Goal: Task Accomplishment & Management: Manage account settings

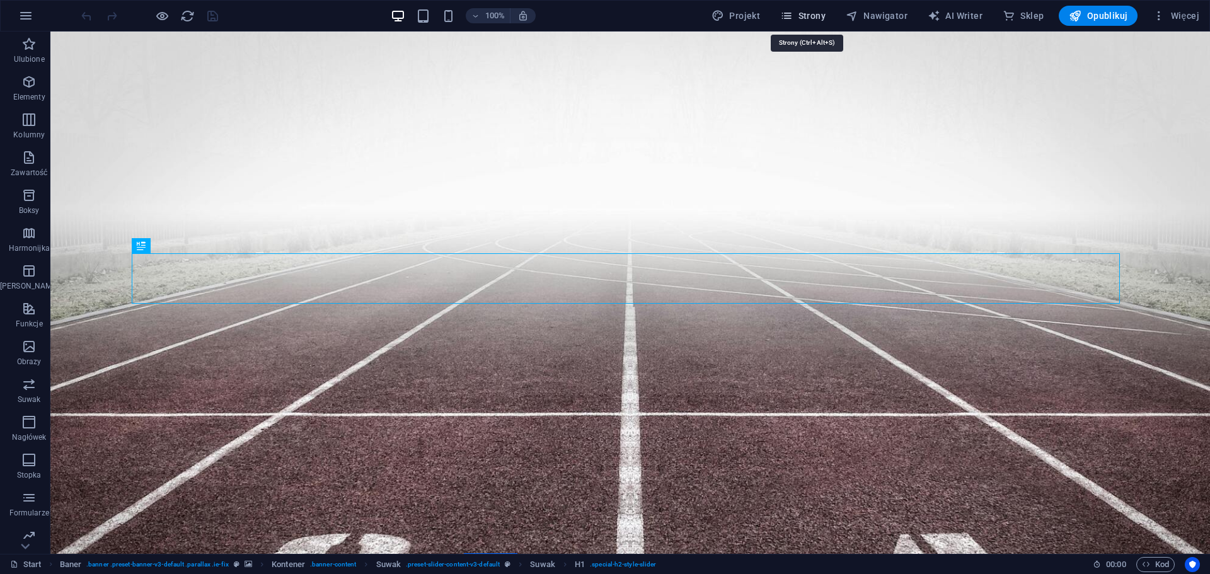
click at [823, 16] on span "Strony" at bounding box center [802, 15] width 45 height 13
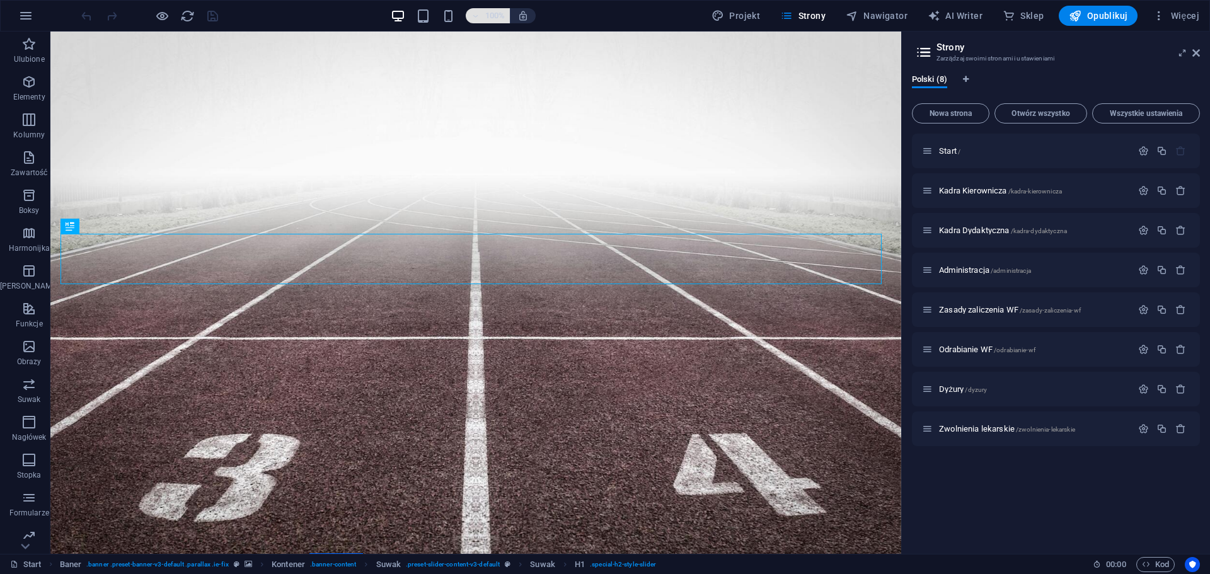
click at [475, 19] on icon "button" at bounding box center [475, 16] width 9 height 8
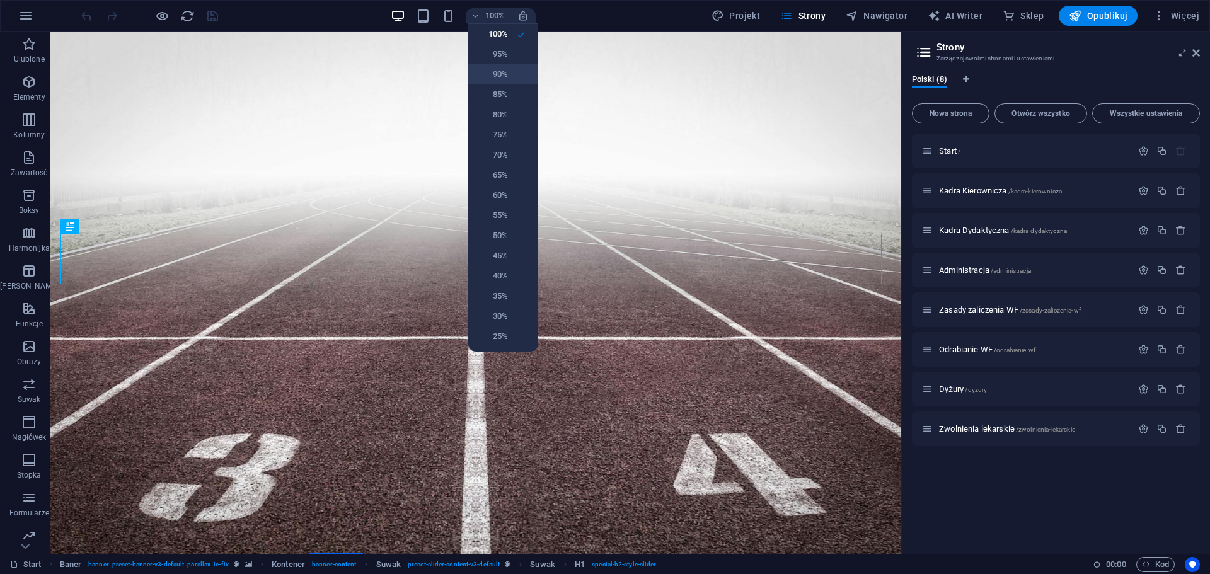
click at [496, 72] on h6 "90%" at bounding box center [492, 74] width 32 height 15
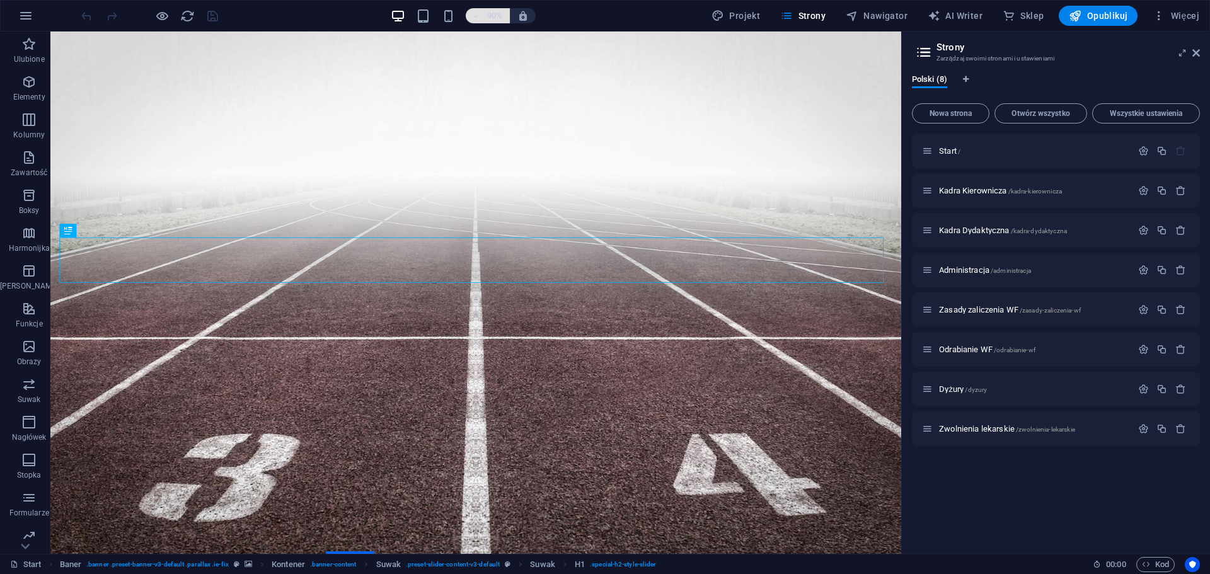
click at [478, 14] on icon "button" at bounding box center [475, 16] width 9 height 8
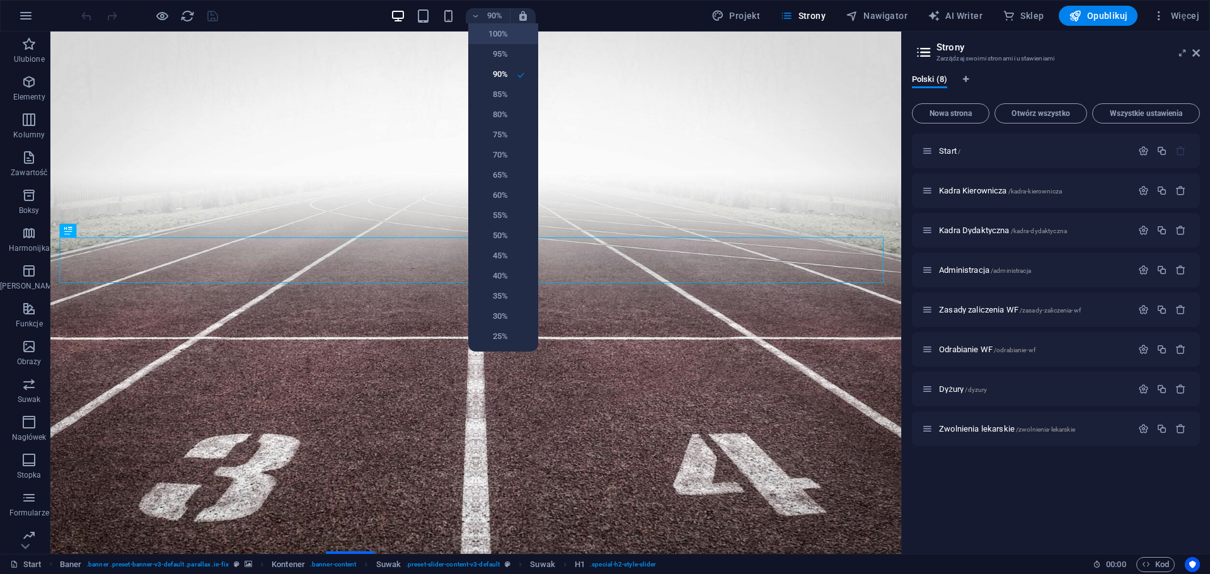
click at [495, 37] on h6 "100%" at bounding box center [492, 33] width 32 height 15
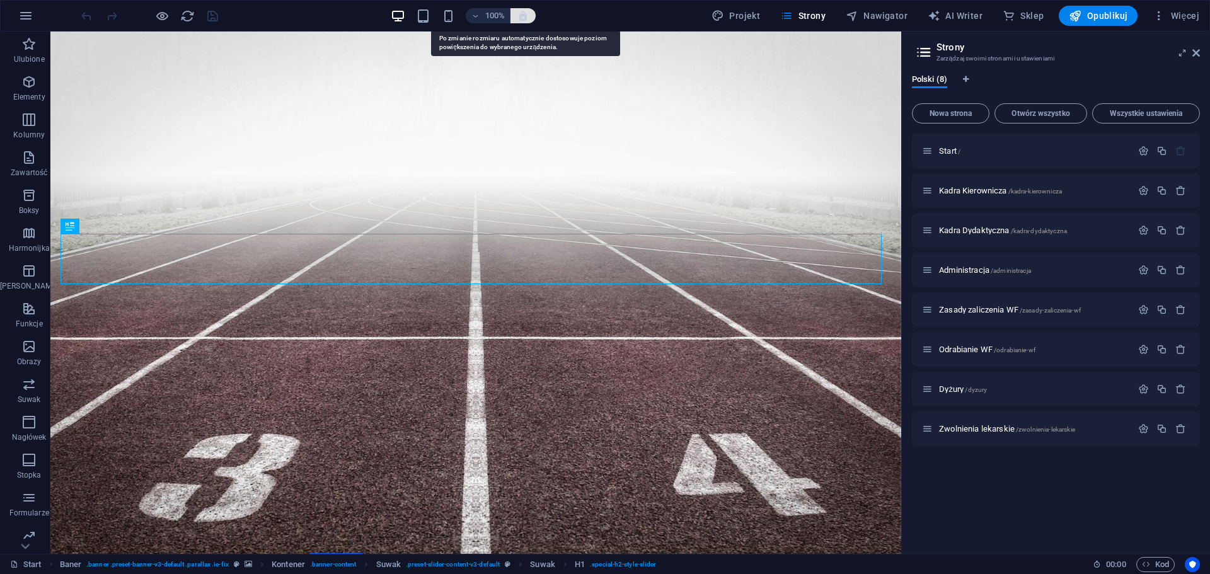
click at [526, 18] on icon "button" at bounding box center [522, 15] width 11 height 11
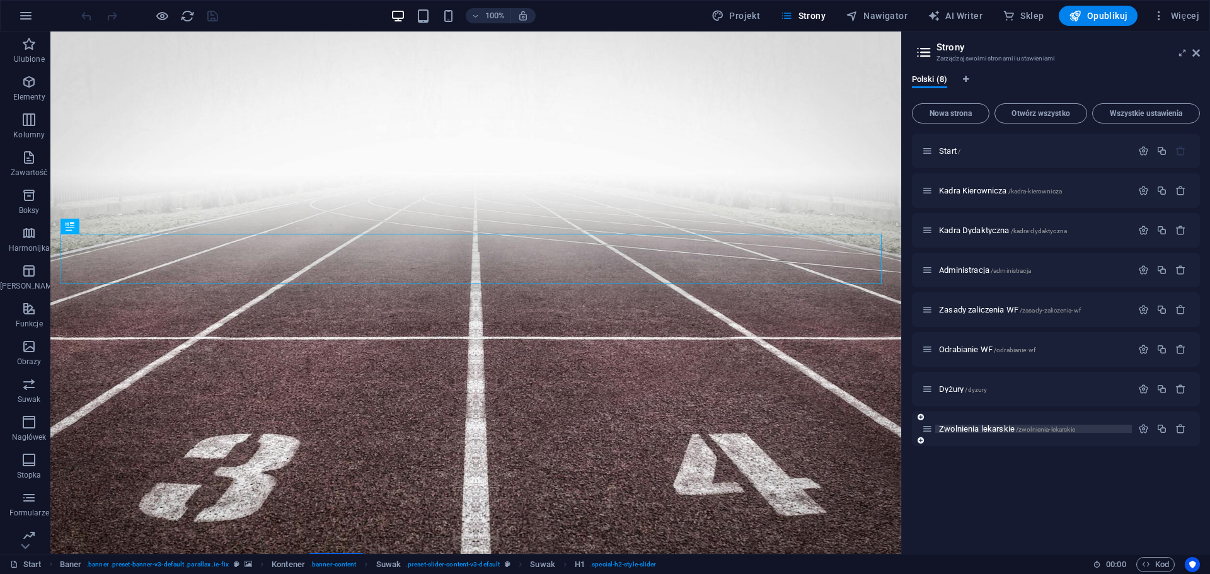
click at [976, 427] on span "Zwolnienia lekarskie /zwolnienia-lekarskie" at bounding box center [1007, 428] width 136 height 9
click at [977, 427] on div "Zwolnienia lekarskie /zwolnienia-lekarskie" at bounding box center [1056, 429] width 288 height 35
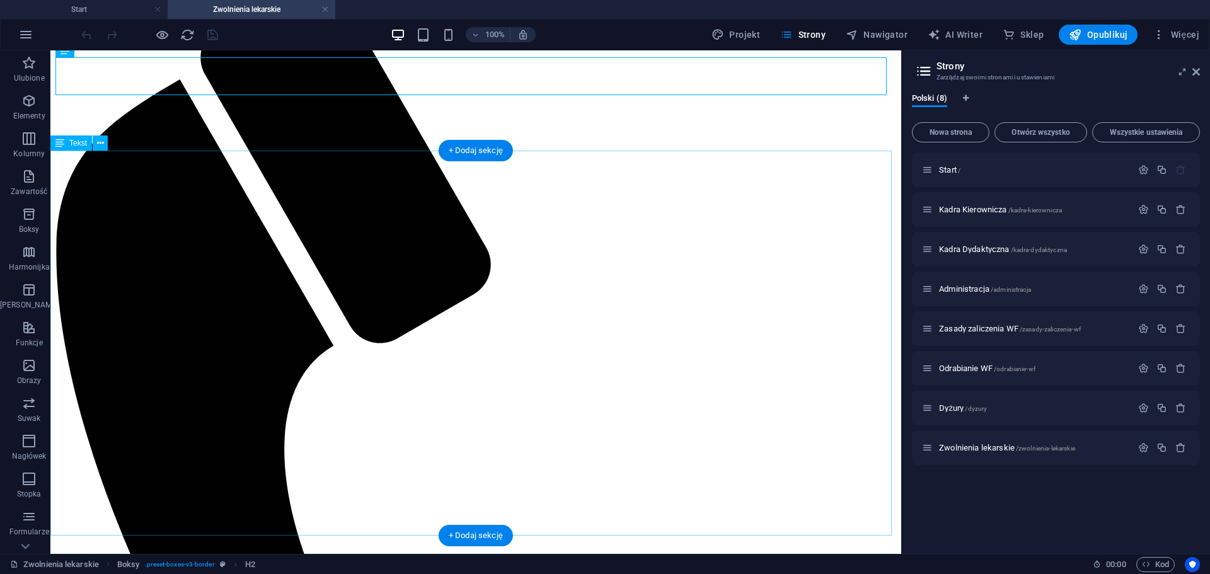
scroll to position [258, 0]
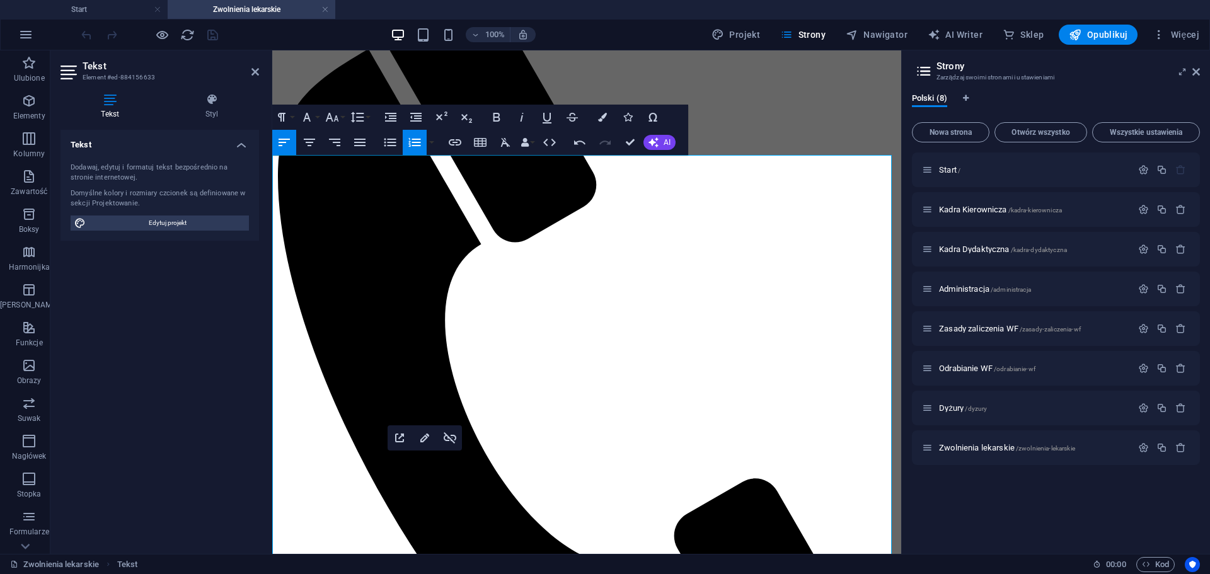
drag, startPoint x: 638, startPoint y: 258, endPoint x: 754, endPoint y: 256, distance: 116.0
click at [544, 118] on icon "button" at bounding box center [547, 118] width 9 height 11
click at [498, 117] on icon "button" at bounding box center [496, 117] width 7 height 9
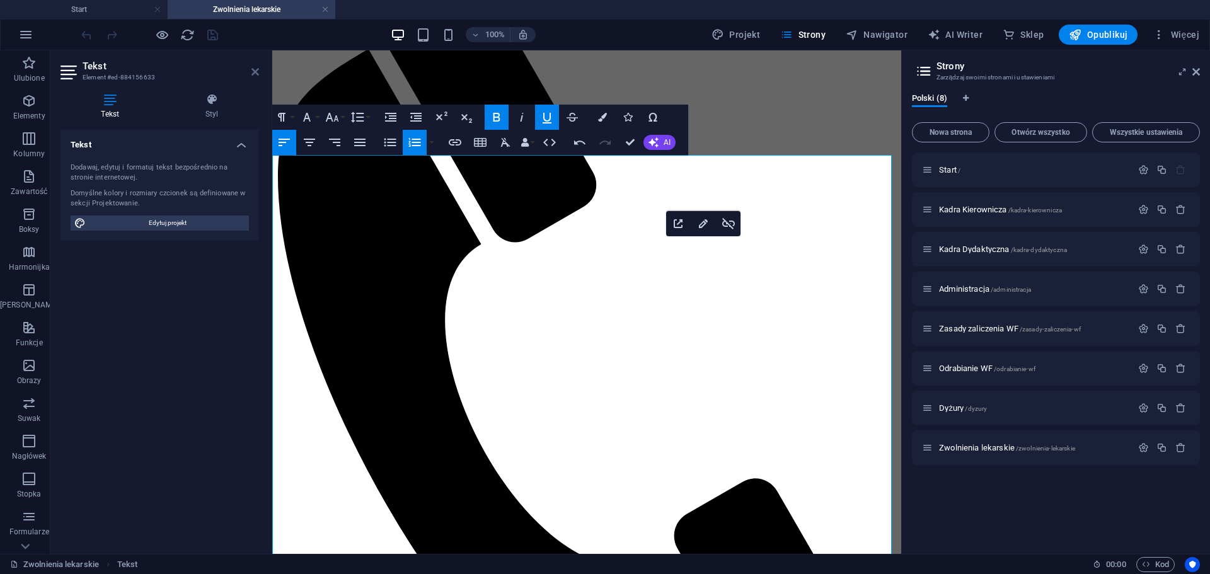
click at [256, 72] on icon at bounding box center [255, 72] width 8 height 10
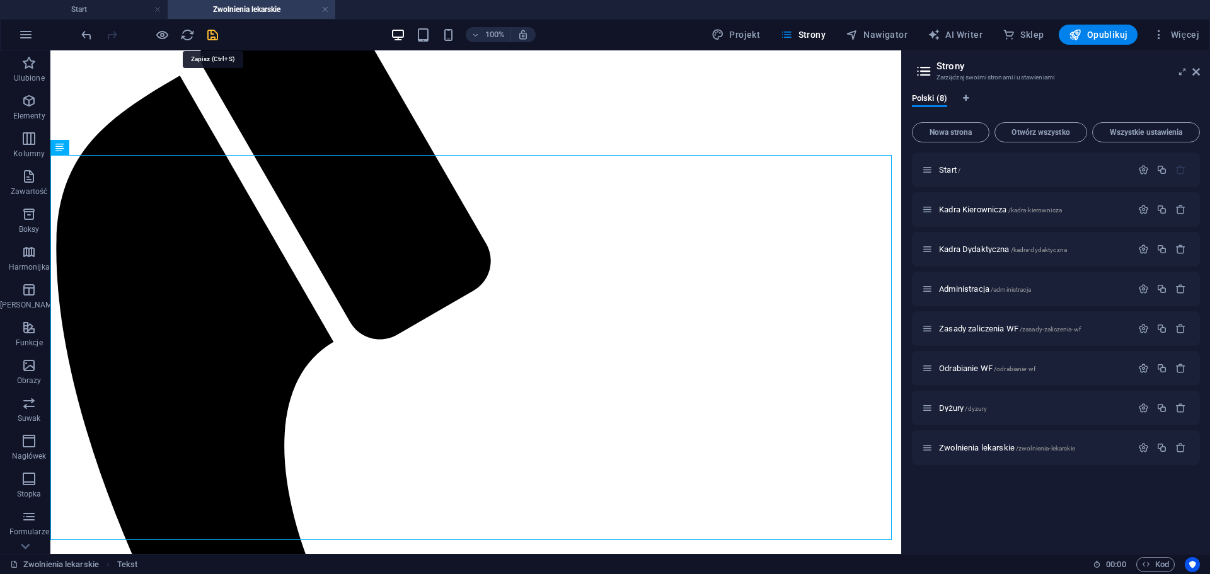
click at [214, 36] on icon "save" at bounding box center [212, 35] width 14 height 14
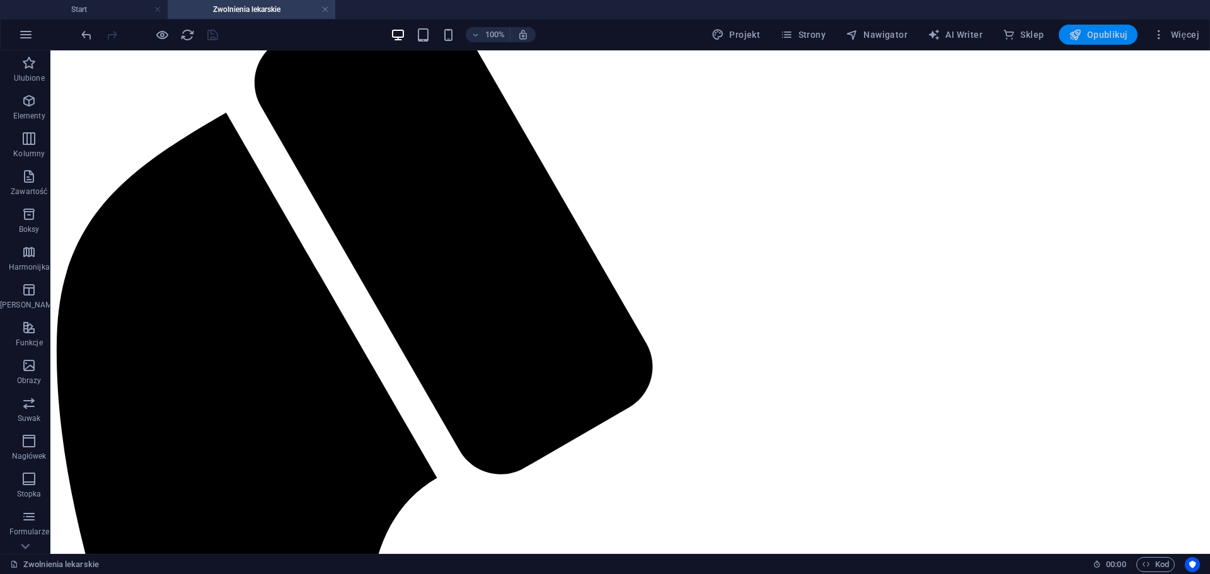
click at [1096, 31] on span "Opublikuj" at bounding box center [1098, 34] width 59 height 13
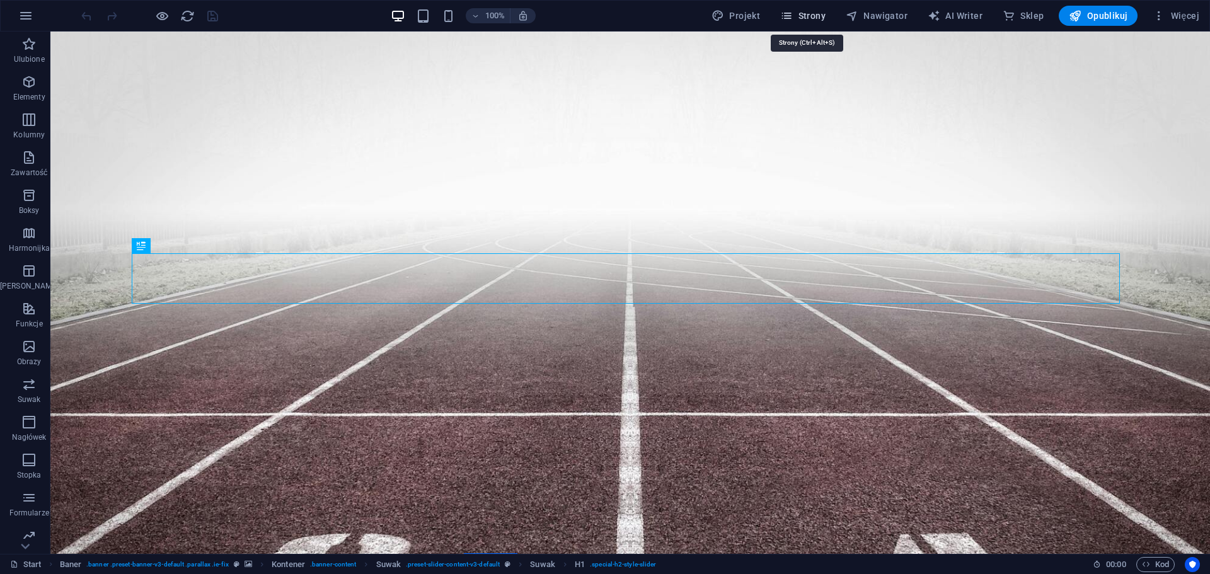
click at [819, 18] on span "Strony" at bounding box center [802, 15] width 45 height 13
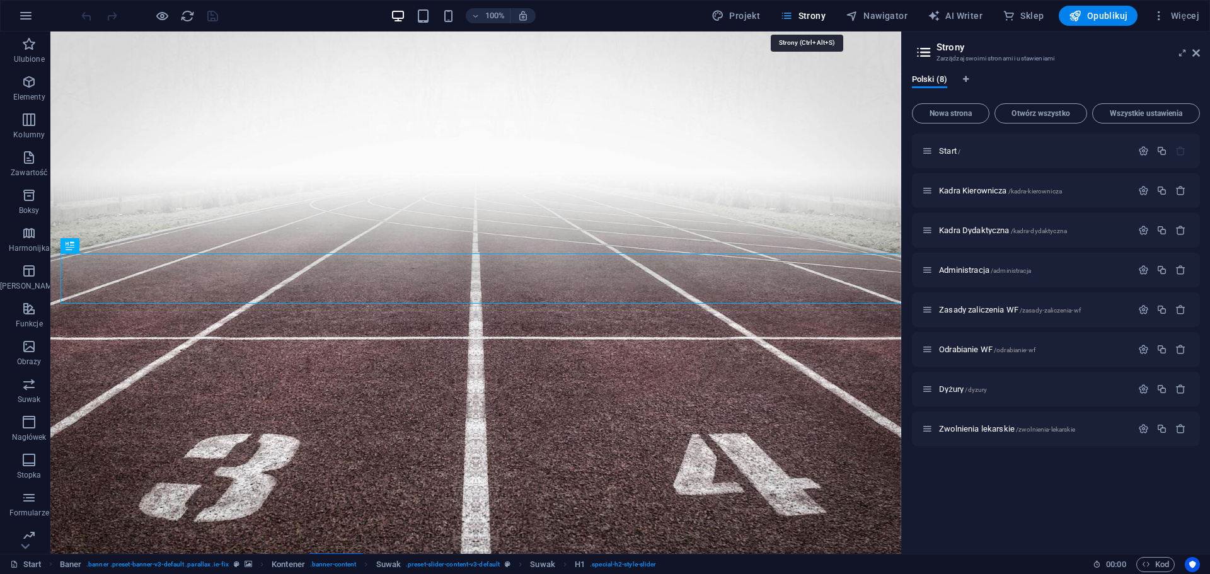
click at [819, 18] on span "Strony" at bounding box center [802, 15] width 45 height 13
click at [981, 269] on span "Administracja /administracja" at bounding box center [985, 269] width 92 height 9
click at [981, 269] on div "Administracja /administracja" at bounding box center [1056, 270] width 288 height 35
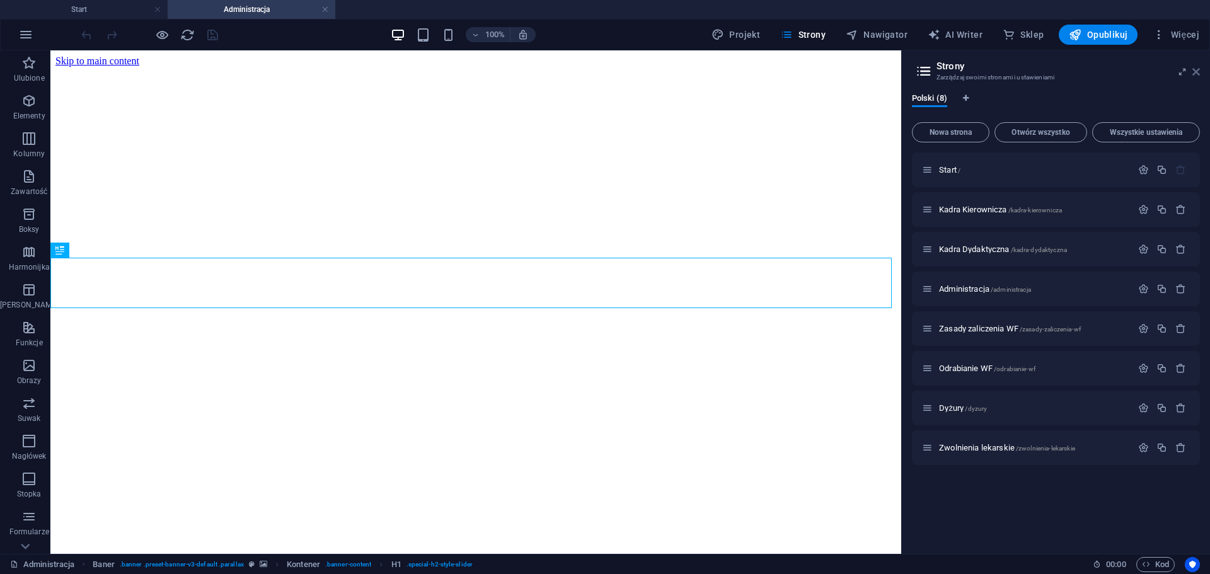
click at [1195, 71] on icon at bounding box center [1196, 72] width 8 height 10
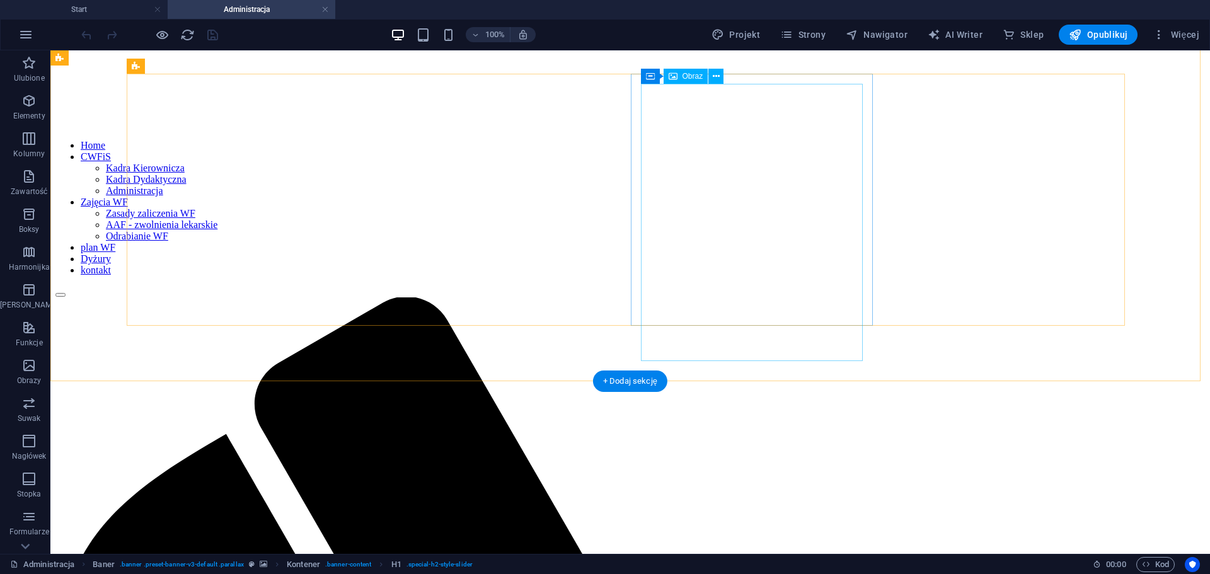
scroll to position [504, 0]
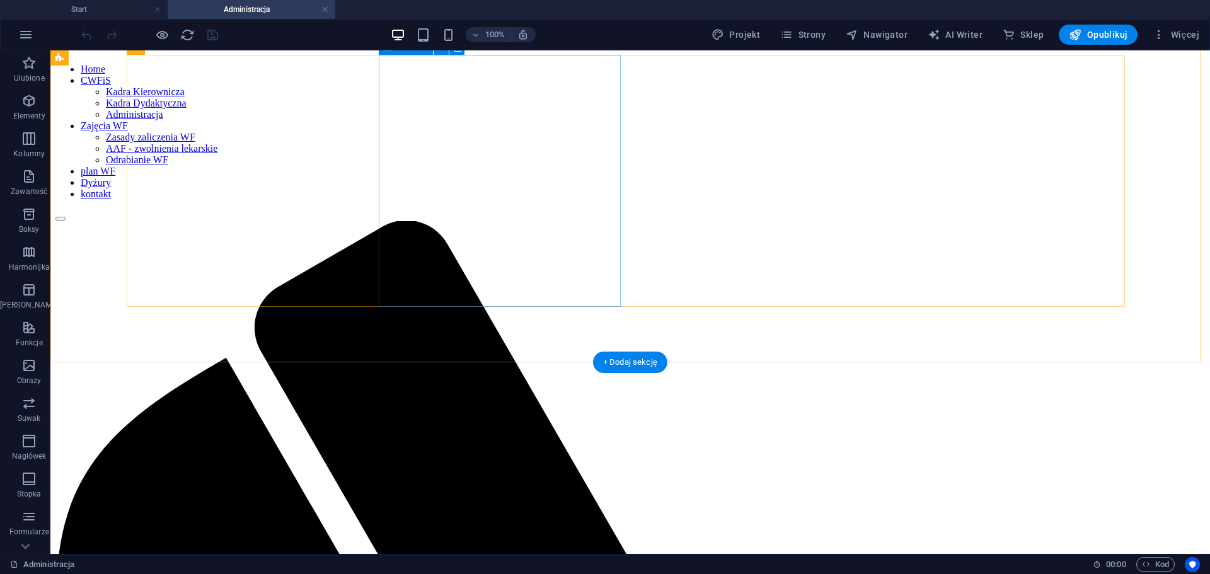
select select "px"
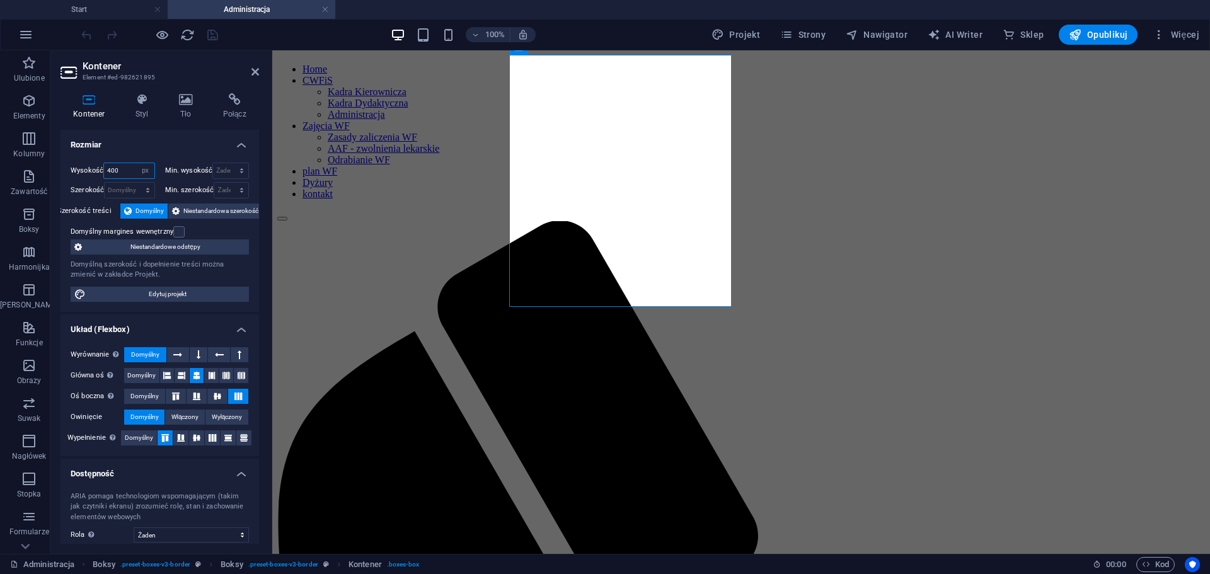
click at [115, 173] on input "400" at bounding box center [129, 170] width 50 height 15
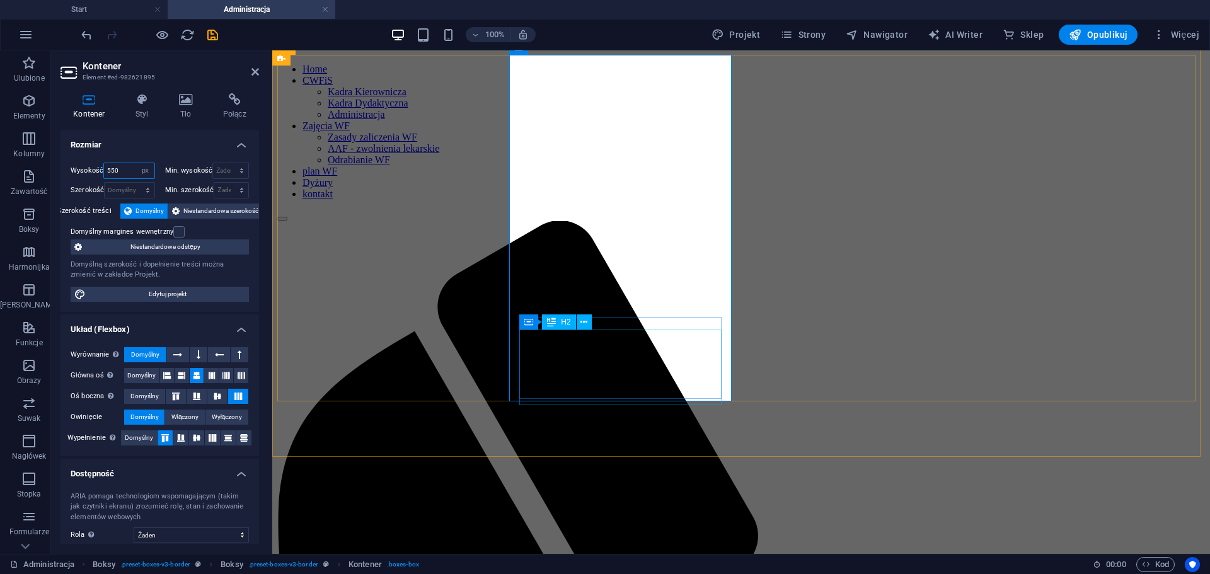
type input "550"
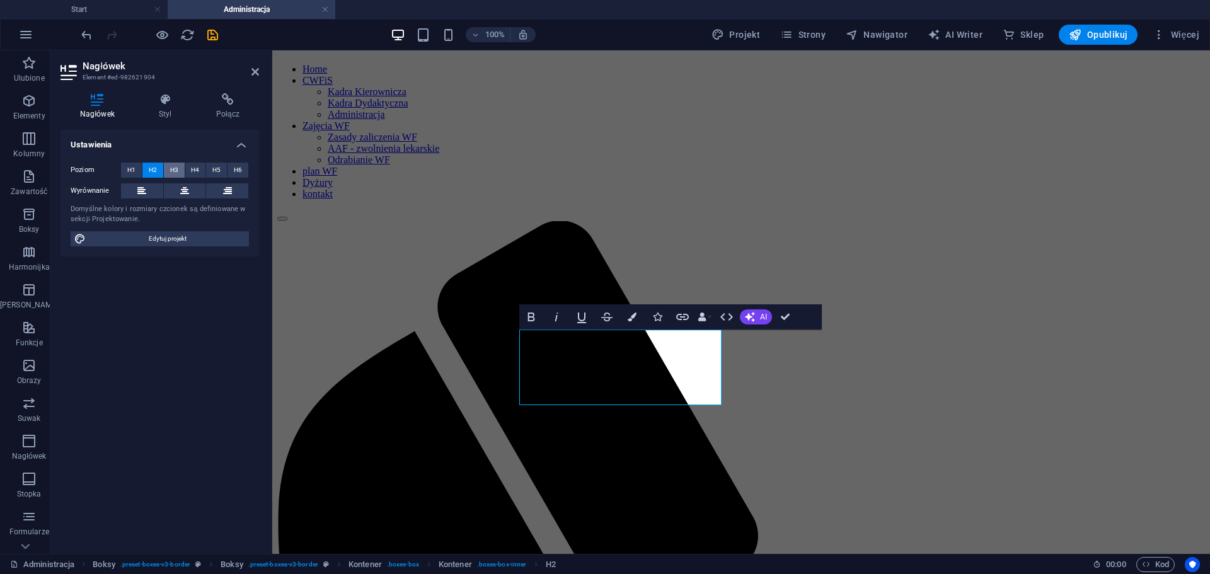
click at [175, 170] on span "H3" at bounding box center [174, 170] width 8 height 15
click at [170, 108] on h4 "Styl" at bounding box center [167, 106] width 57 height 26
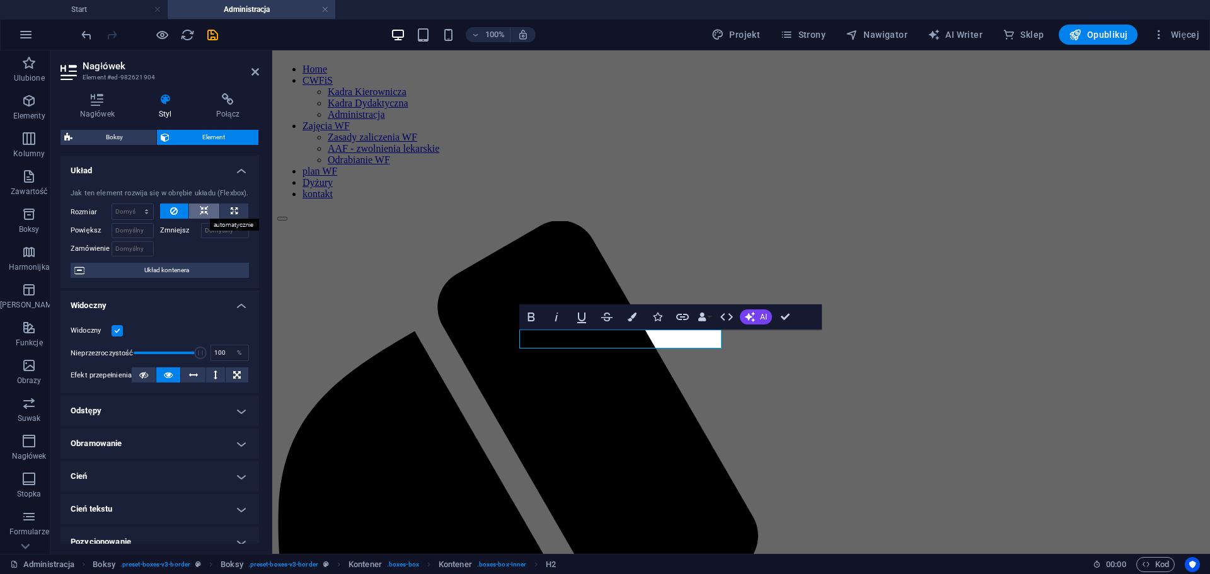
click at [202, 211] on icon at bounding box center [204, 211] width 9 height 15
click at [180, 211] on button at bounding box center [174, 211] width 29 height 15
click at [227, 209] on button at bounding box center [234, 211] width 28 height 15
type input "100"
select select "%"
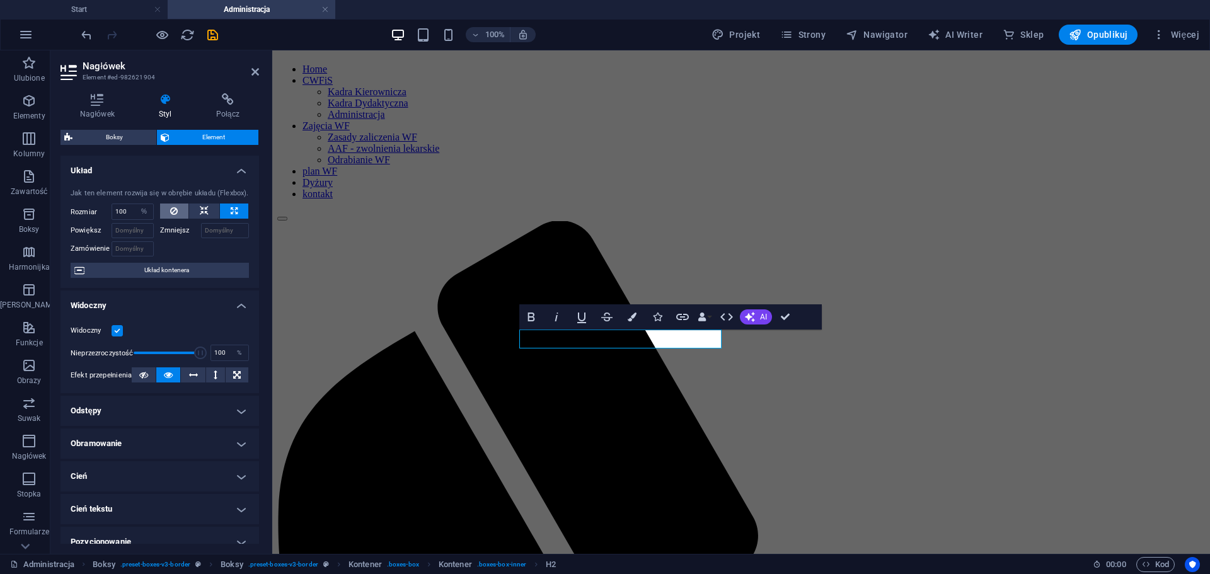
click at [177, 209] on button at bounding box center [174, 211] width 29 height 15
select select "DISABLED_OPTION_VALUE"
click at [236, 412] on h4 "Odstępy" at bounding box center [159, 411] width 199 height 30
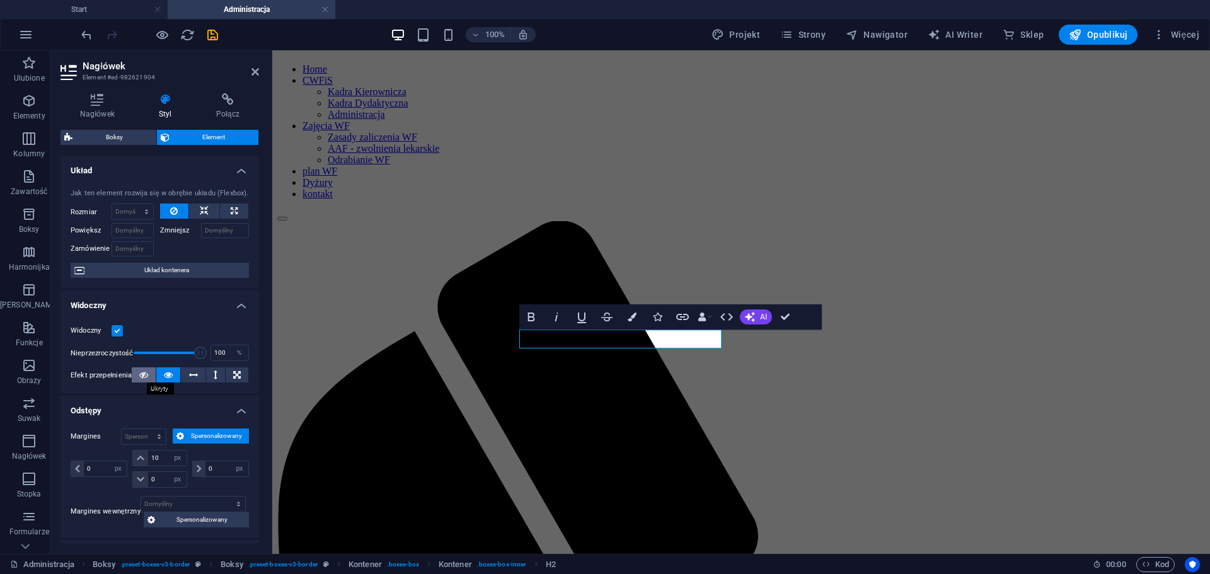
click at [141, 379] on icon at bounding box center [143, 374] width 9 height 15
click at [159, 379] on button at bounding box center [168, 374] width 24 height 15
drag, startPoint x: 158, startPoint y: 456, endPoint x: 152, endPoint y: 461, distance: 7.2
click at [152, 461] on input "10" at bounding box center [167, 458] width 38 height 15
type input "0"
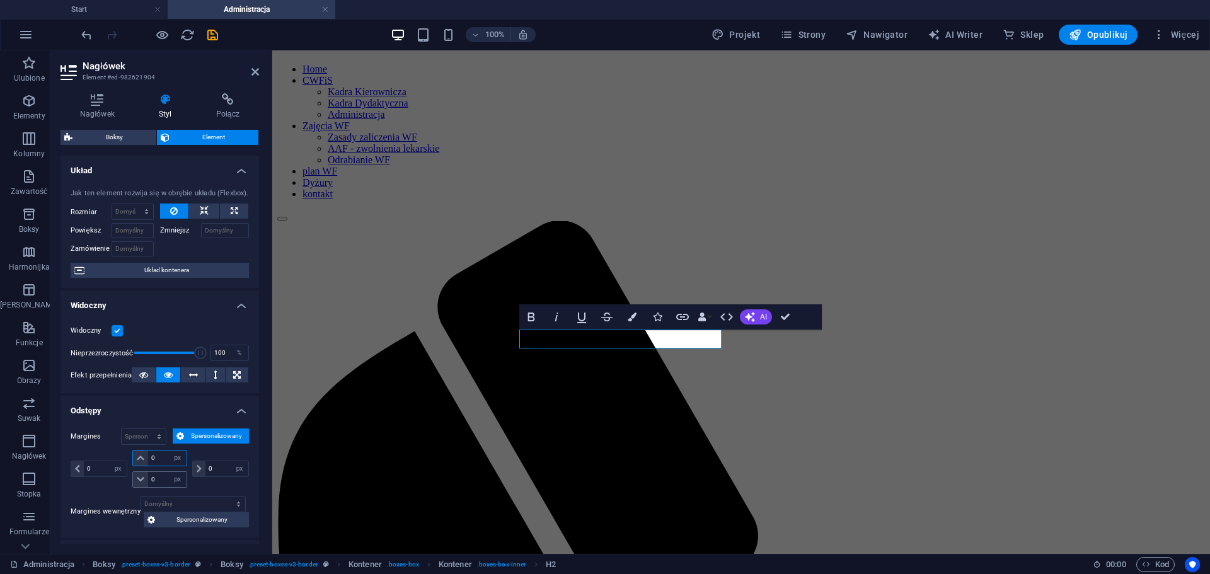
type input "0"
select select "px"
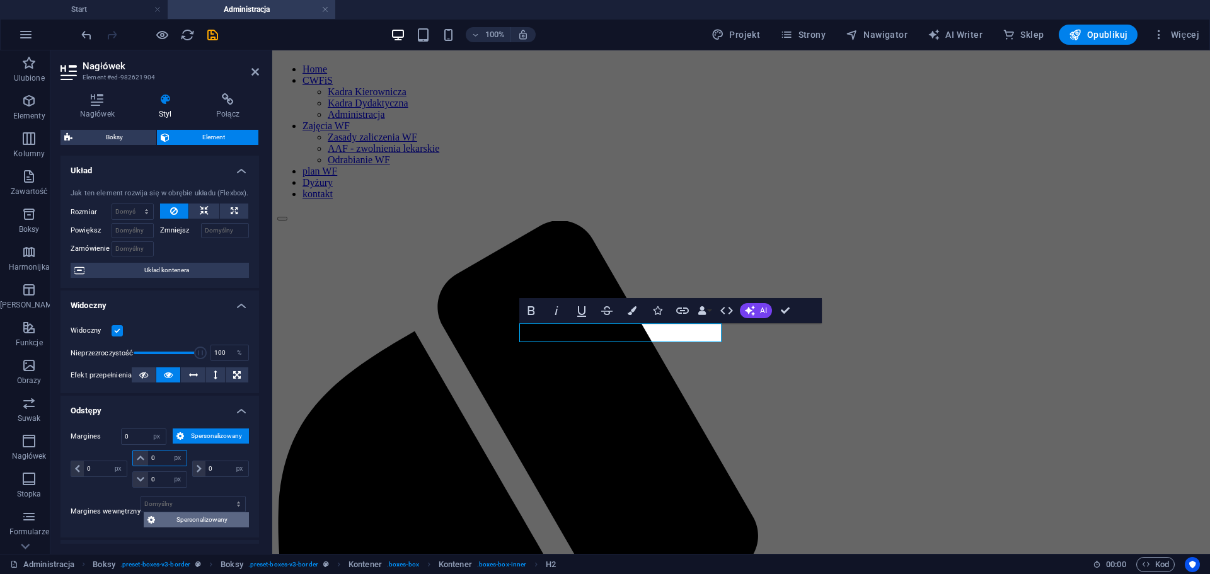
type input "0"
click at [202, 515] on span "Spersonalizowany" at bounding box center [202, 519] width 86 height 15
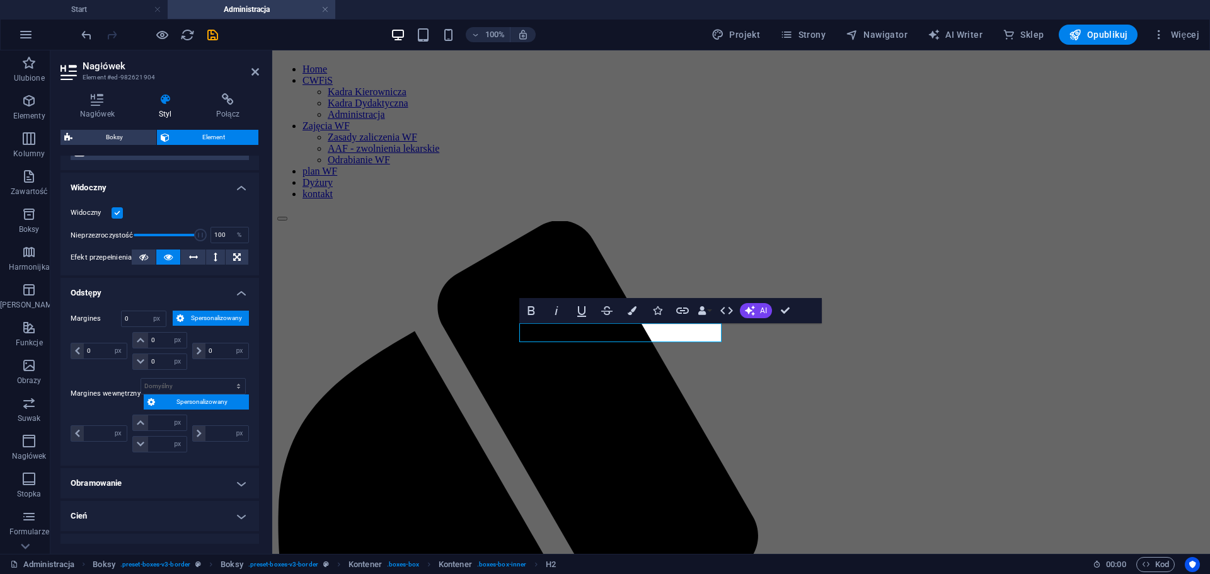
scroll to position [126, 0]
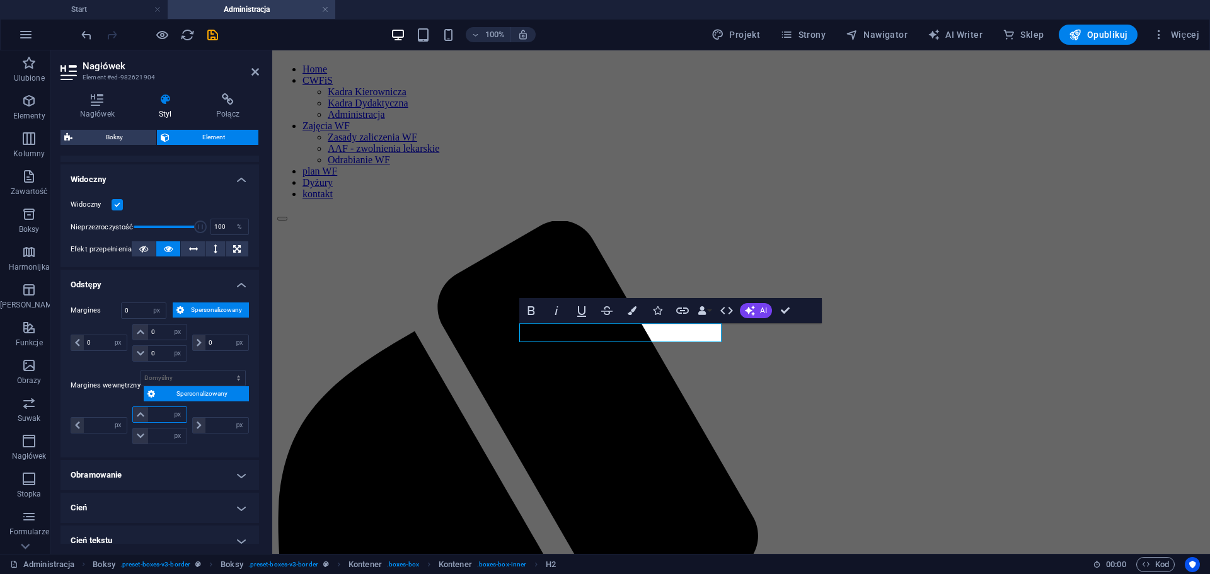
click at [163, 418] on input "number" at bounding box center [167, 414] width 38 height 15
type input "05"
type input "0"
type input "5"
type input "0"
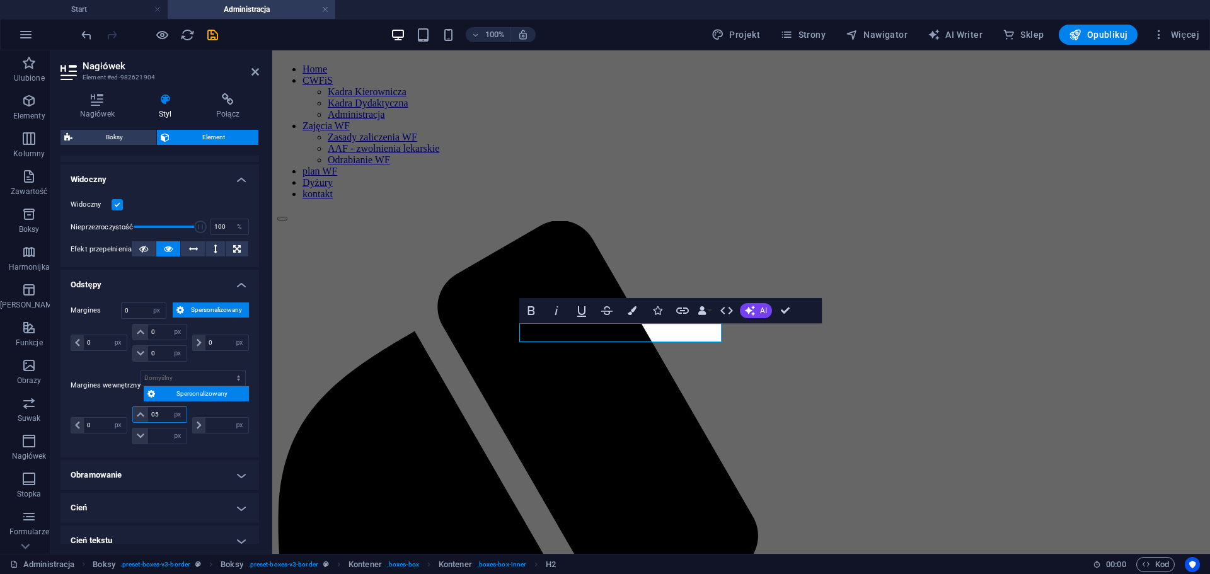
type input "0"
type input "5"
click at [163, 437] on input "0" at bounding box center [167, 436] width 38 height 15
type input "5"
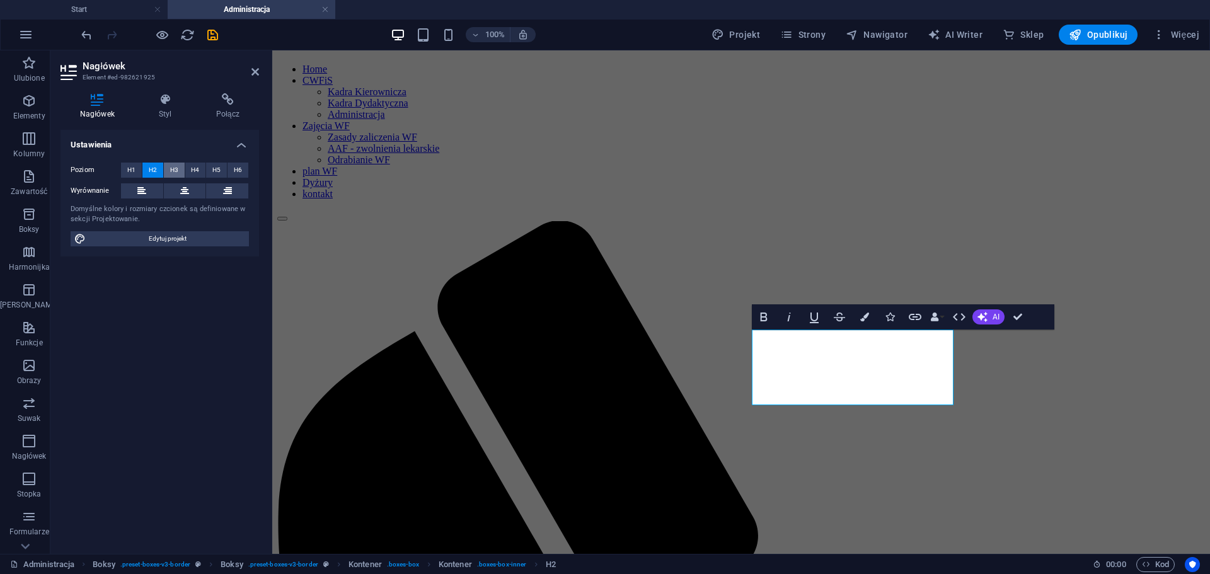
click at [169, 169] on button "H3" at bounding box center [174, 170] width 21 height 15
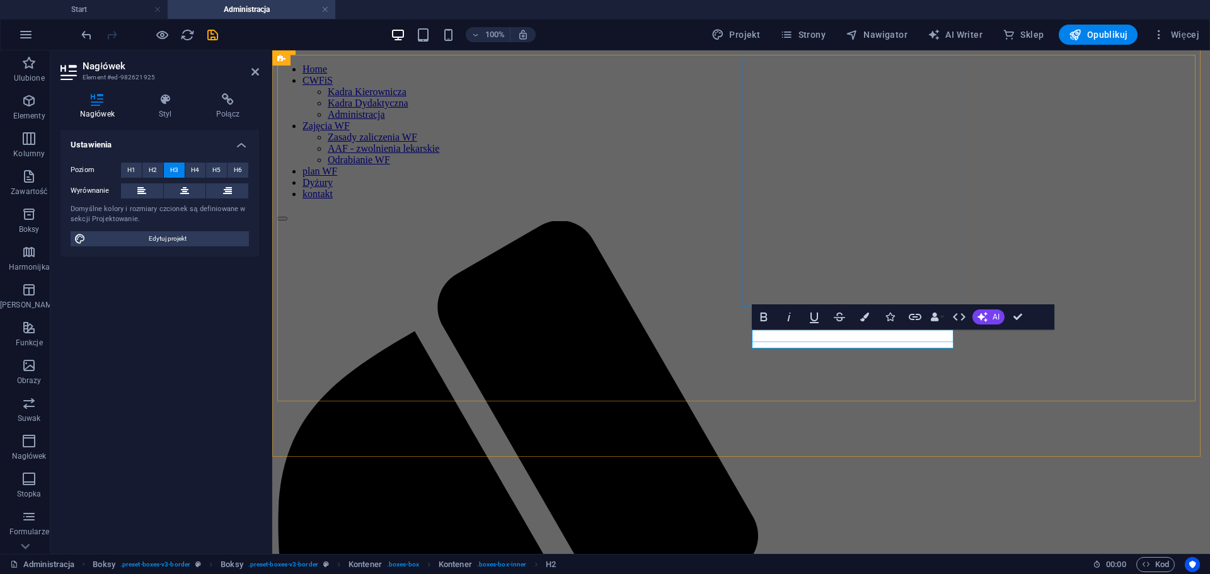
click at [170, 115] on h4 "Styl" at bounding box center [167, 106] width 57 height 26
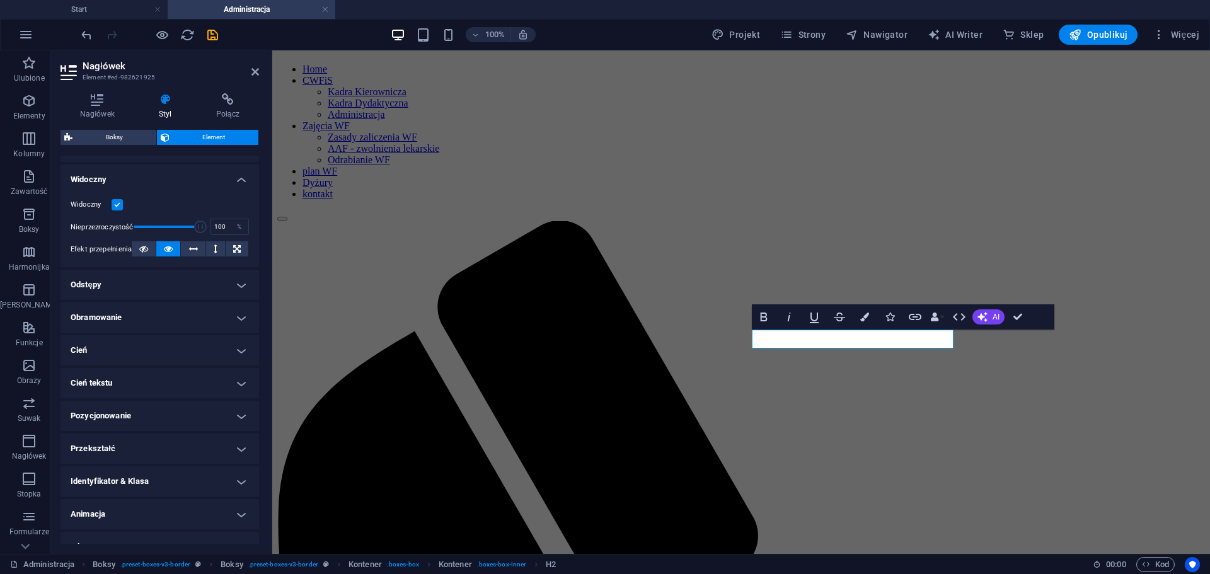
scroll to position [144, 0]
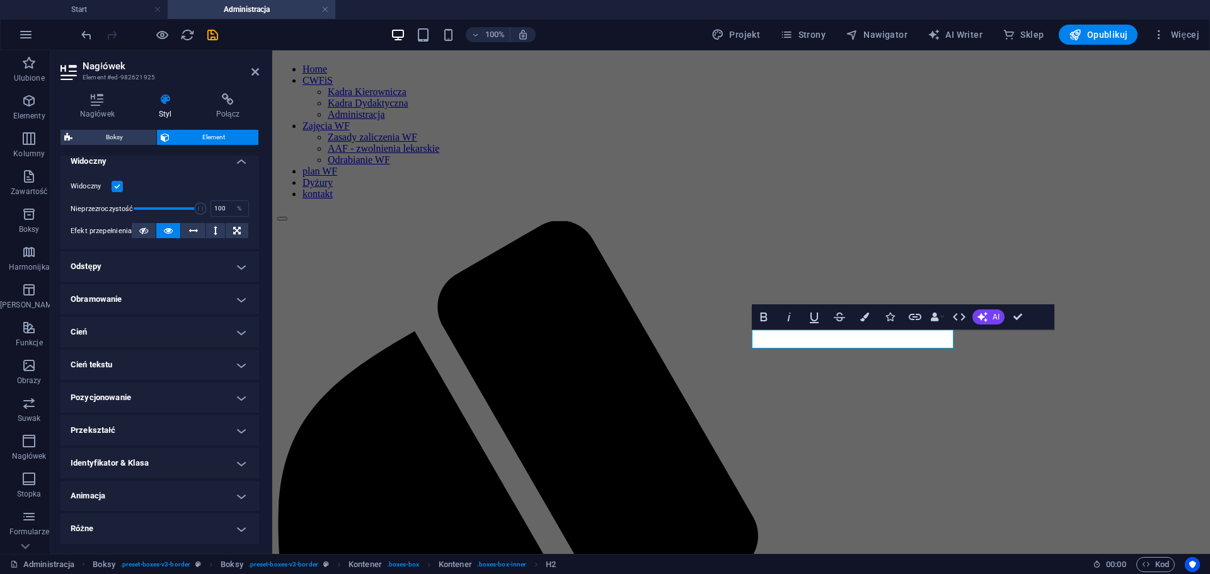
click at [238, 271] on h4 "Odstępy" at bounding box center [159, 266] width 199 height 30
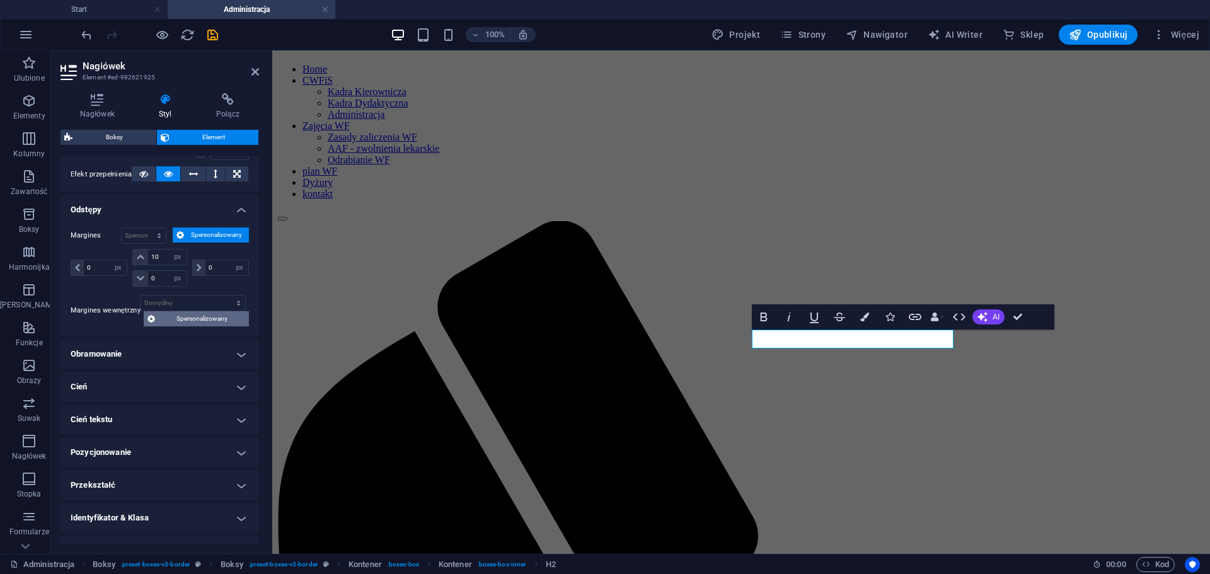
scroll to position [256, 0]
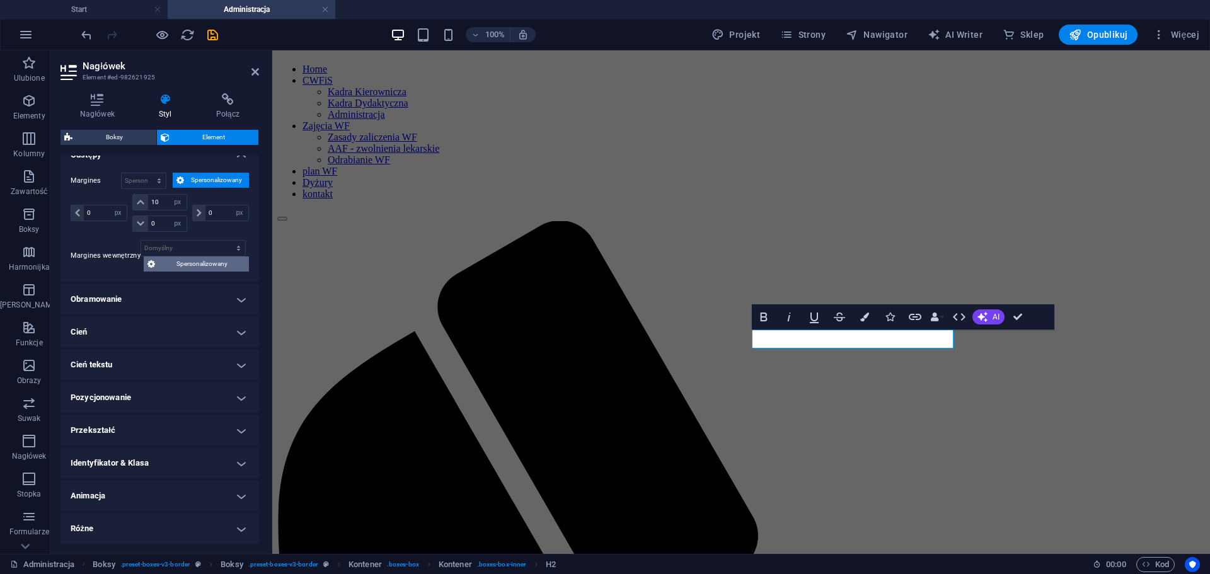
click at [200, 265] on span "Spersonalizowany" at bounding box center [202, 263] width 86 height 15
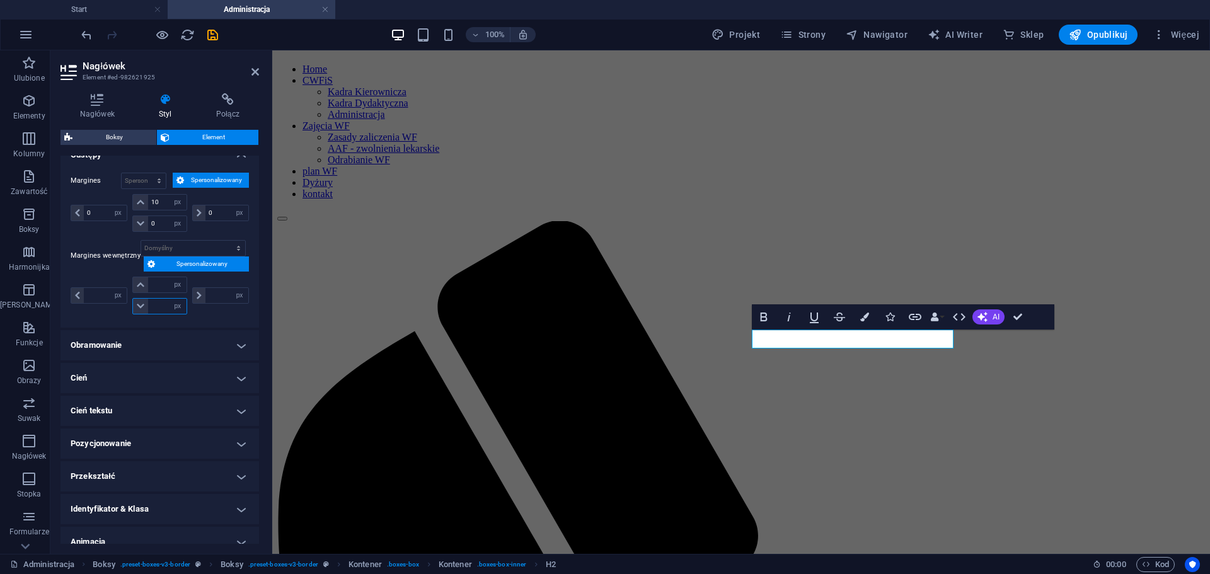
click at [164, 307] on input "number" at bounding box center [167, 306] width 38 height 15
type input "5"
type input "0"
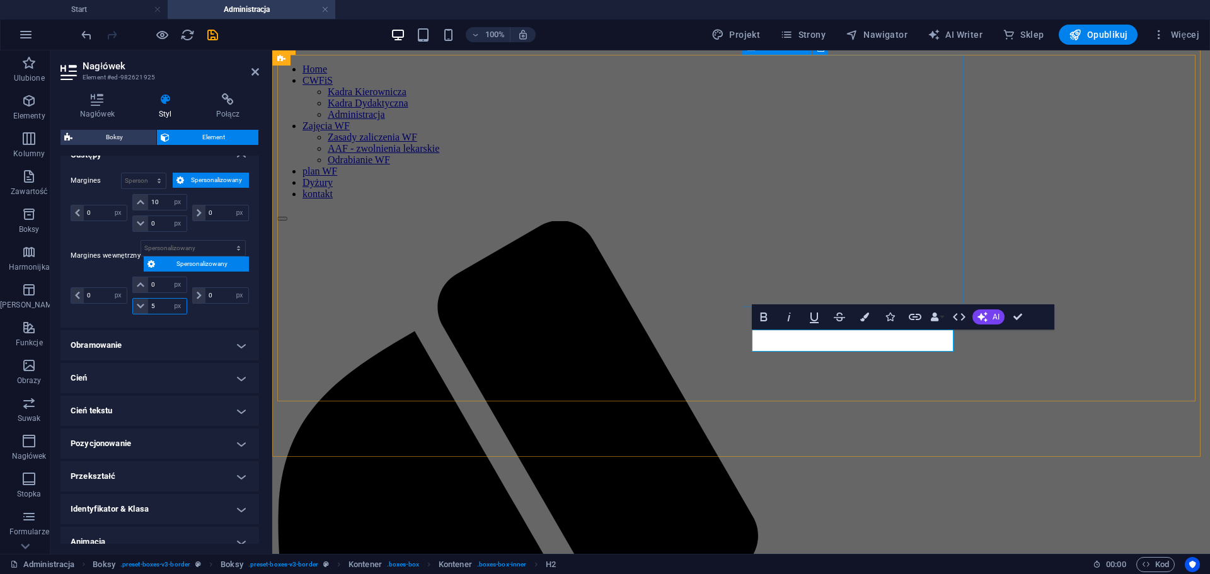
type input "5"
select select "px"
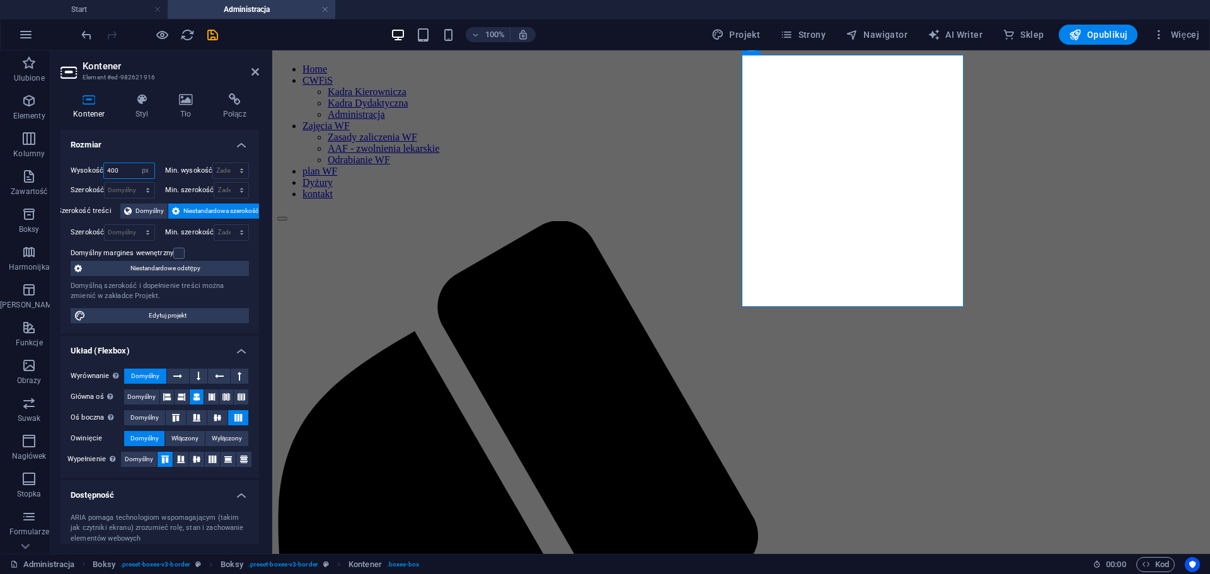
click at [115, 169] on input "400" at bounding box center [129, 170] width 50 height 15
type input "550"
click at [153, 147] on h4 "Rozmiar" at bounding box center [159, 141] width 199 height 23
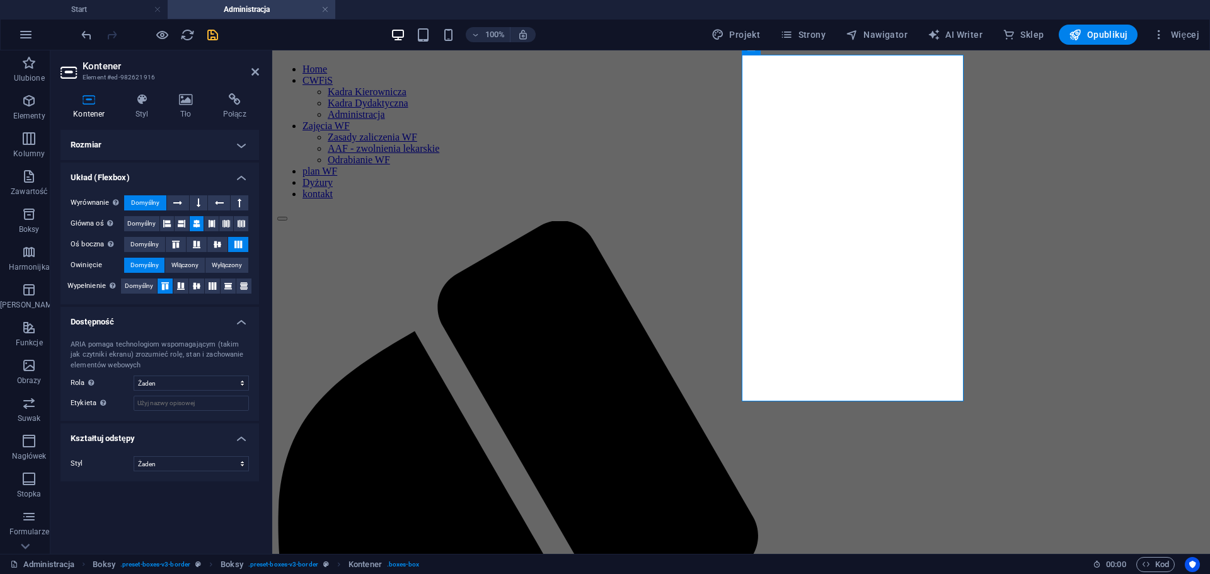
click at [217, 38] on icon "save" at bounding box center [212, 35] width 14 height 14
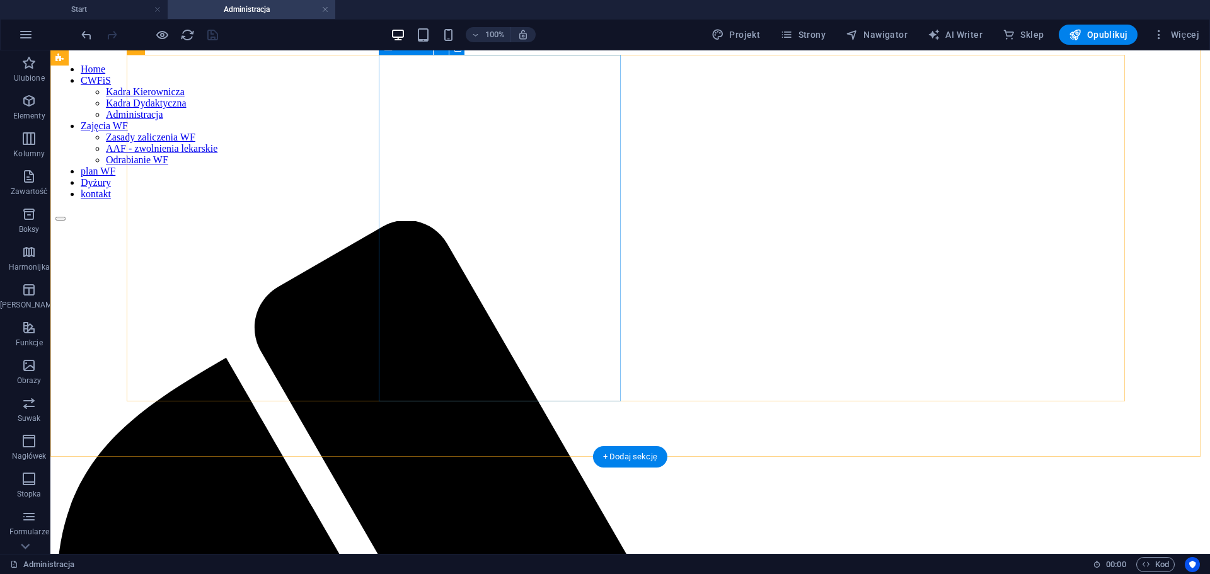
select select "px"
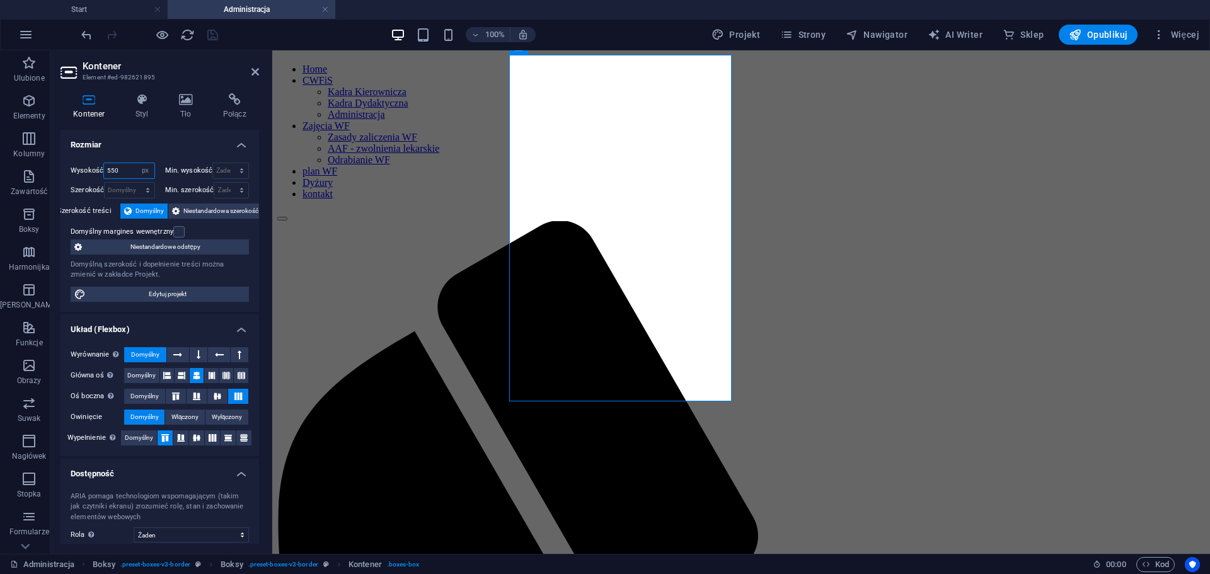
click at [110, 168] on input "550" at bounding box center [129, 170] width 50 height 15
type input "600"
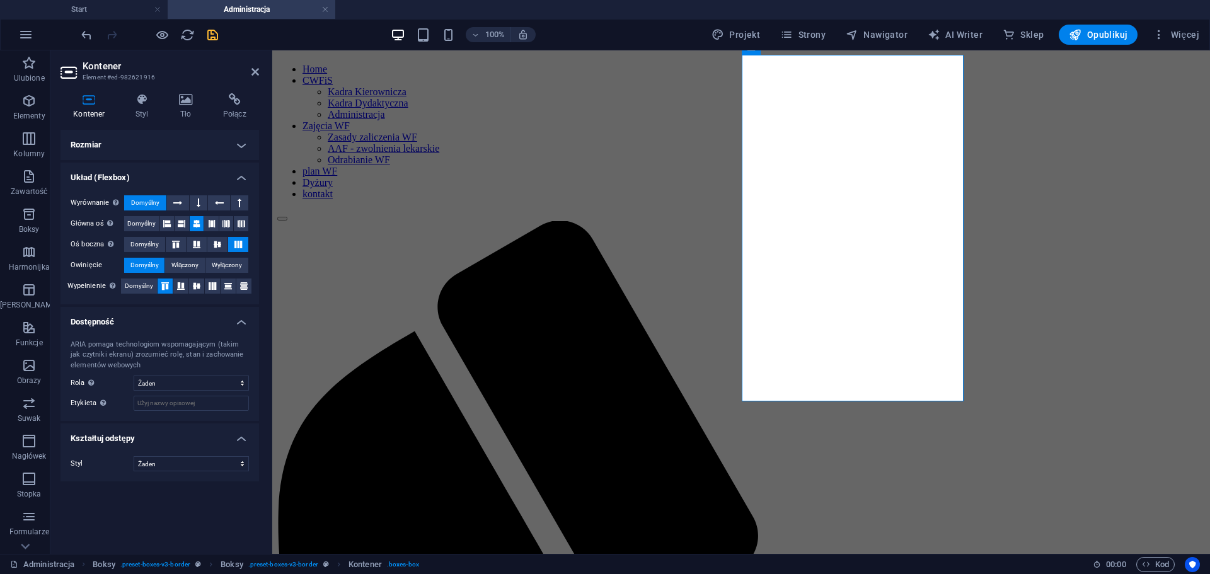
click at [246, 146] on h4 "Rozmiar" at bounding box center [159, 145] width 199 height 30
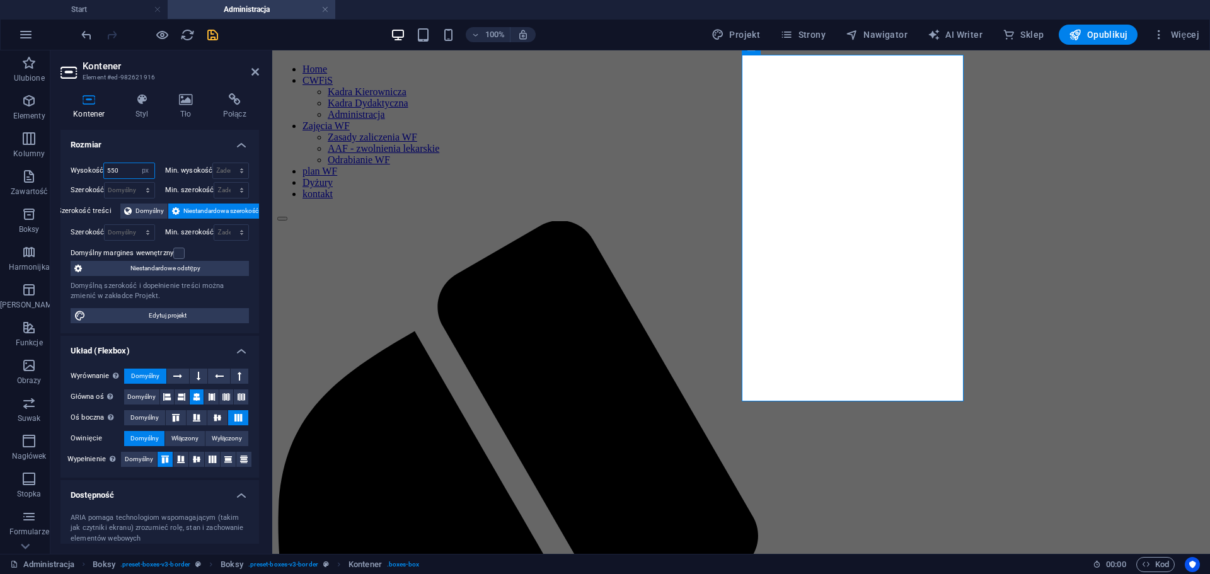
click at [109, 168] on input "550" at bounding box center [129, 170] width 50 height 15
type input "600"
click at [139, 144] on h4 "Rozmiar" at bounding box center [159, 141] width 199 height 23
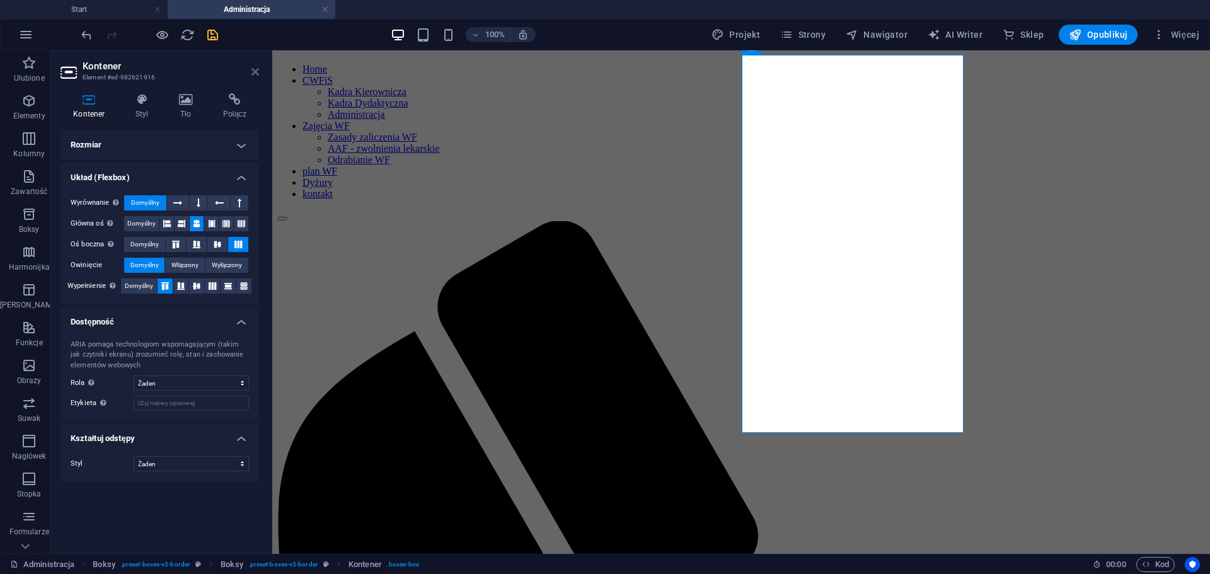
click at [255, 71] on icon at bounding box center [255, 72] width 8 height 10
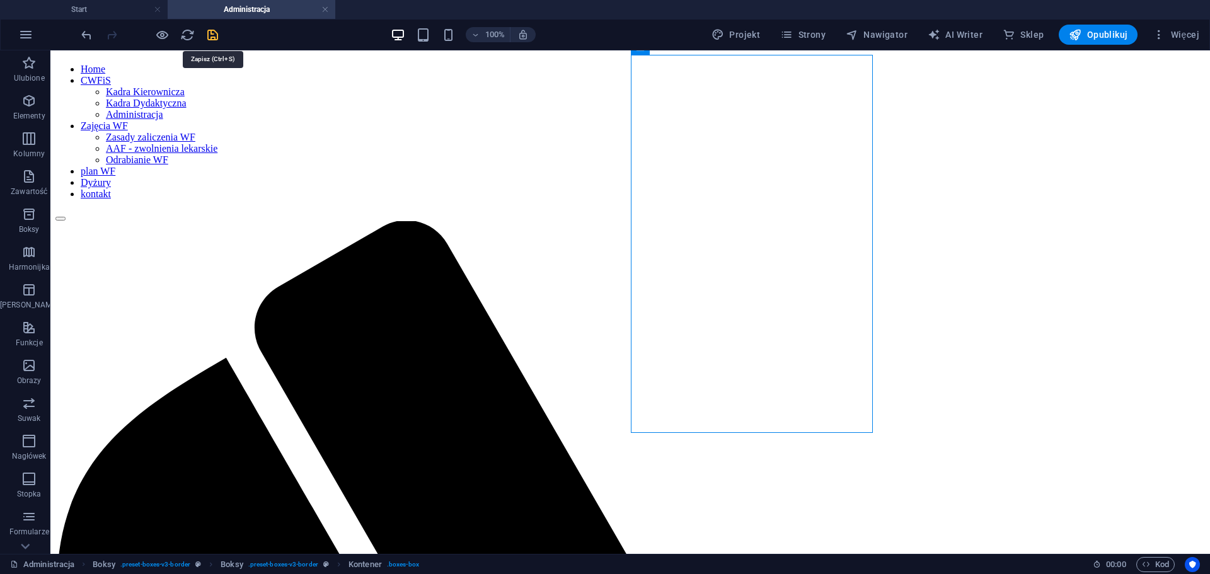
click at [217, 35] on icon "save" at bounding box center [212, 35] width 14 height 14
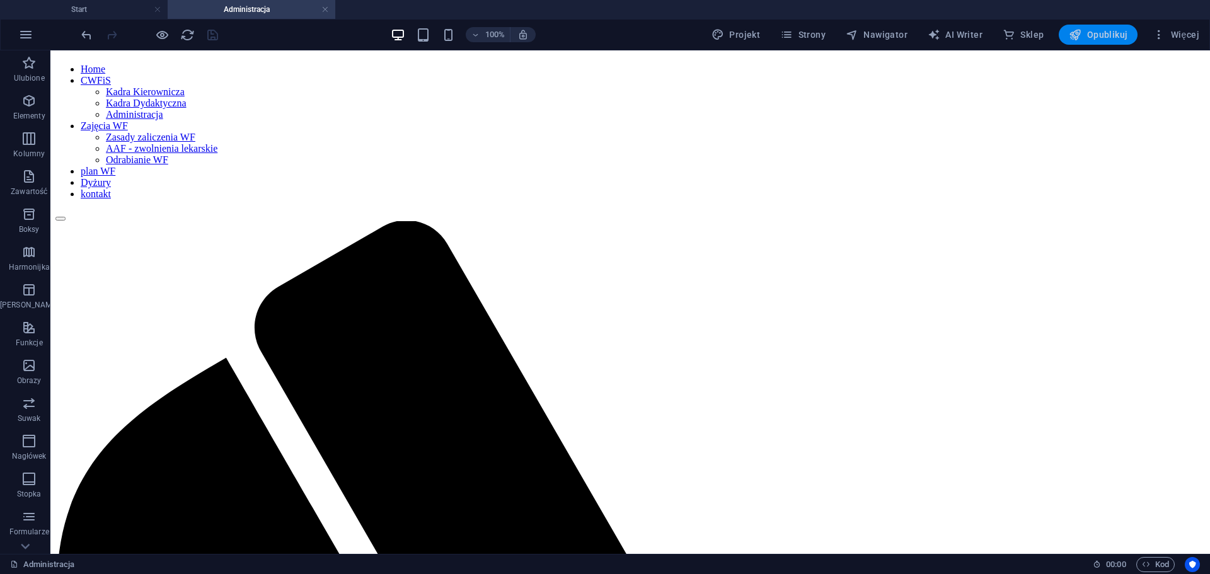
click at [1113, 34] on span "Opublikuj" at bounding box center [1098, 34] width 59 height 13
